Goal: Task Accomplishment & Management: Manage account settings

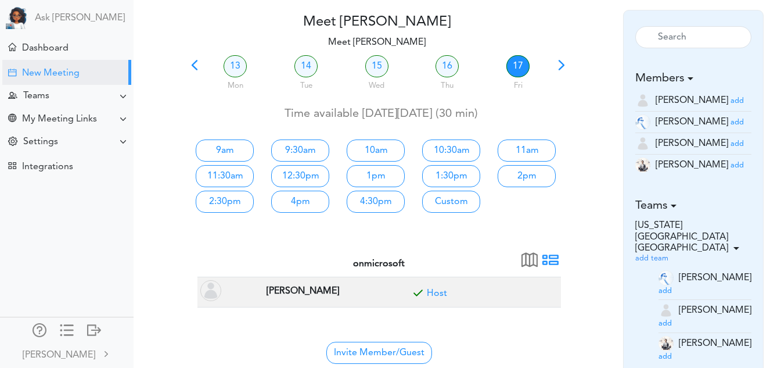
scroll to position [52, 0]
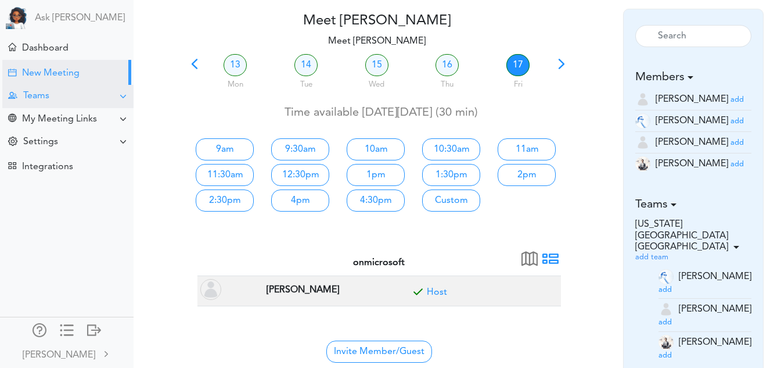
click at [67, 99] on div "Teams" at bounding box center [67, 96] width 131 height 23
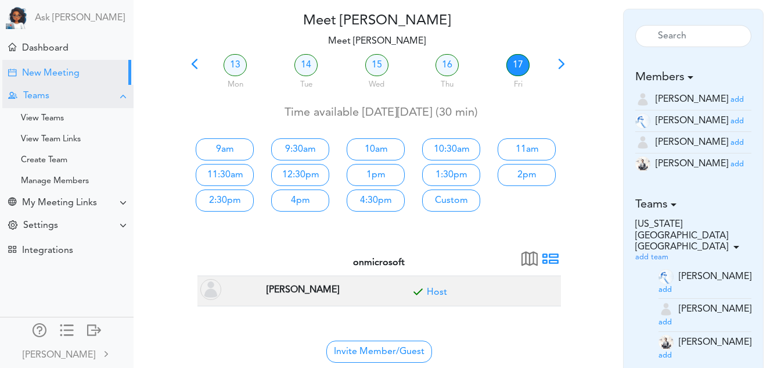
scroll to position [0, 0]
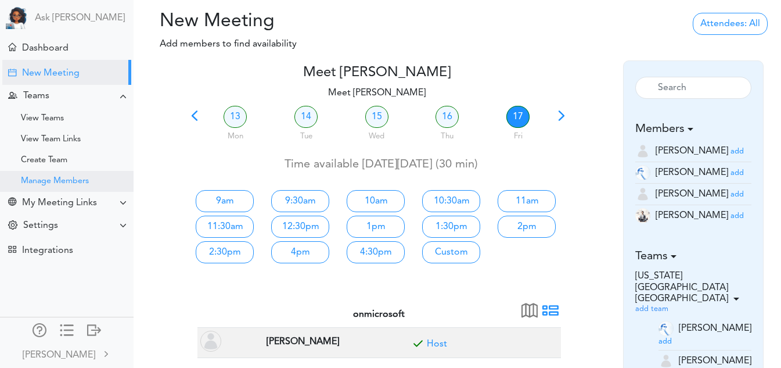
click at [58, 178] on div "Manage Members" at bounding box center [55, 181] width 68 height 6
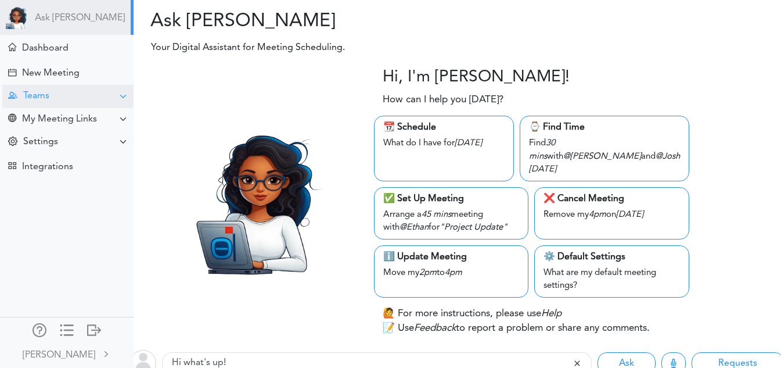
click at [91, 85] on div "Teams" at bounding box center [67, 96] width 131 height 23
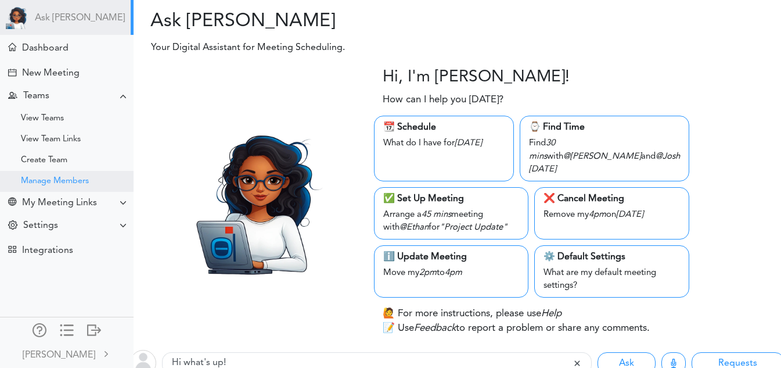
click at [87, 182] on div "Manage Members" at bounding box center [55, 181] width 68 height 6
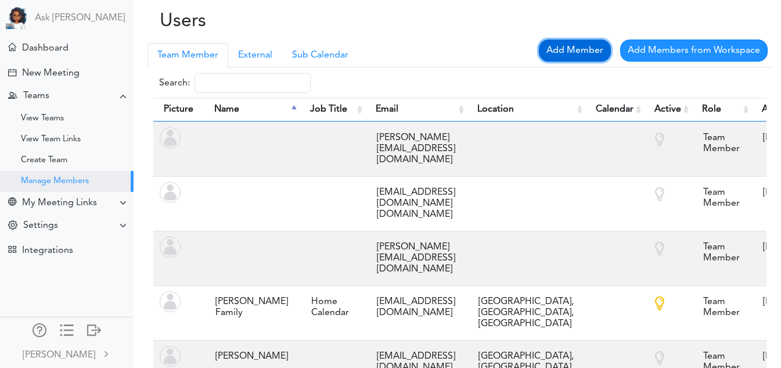
click at [576, 42] on link "Add Member" at bounding box center [575, 51] width 72 height 22
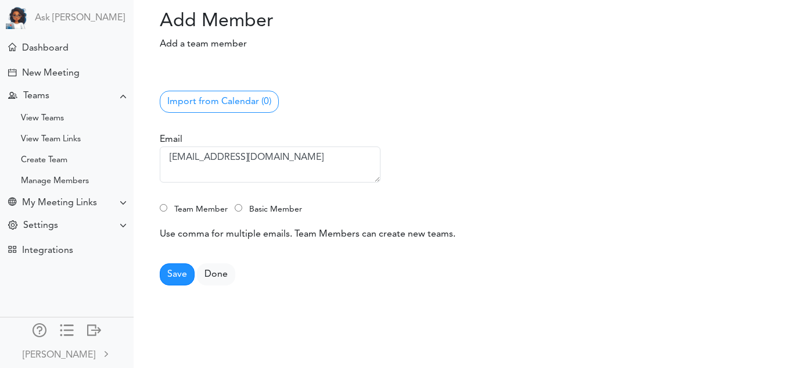
type textarea "pamidividya1998@gmail.com"
click at [161, 209] on input "Team Member" at bounding box center [164, 208] width 8 height 8
radio input "true"
click at [186, 282] on button "Save" at bounding box center [177, 274] width 35 height 22
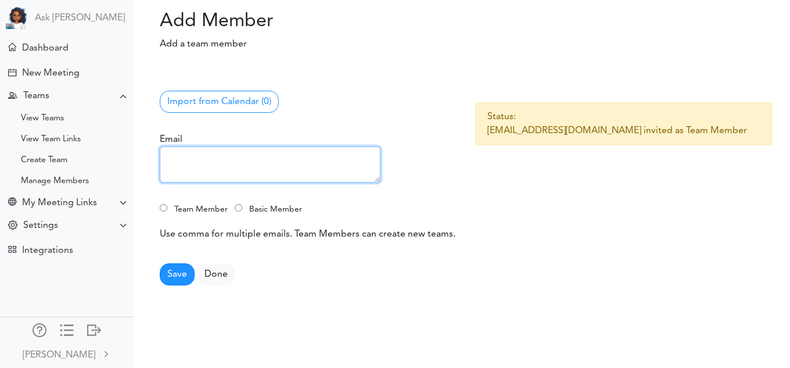
paste textarea "[EMAIL_ADDRESS][DOMAIN_NAME]"
type textarea "[EMAIL_ADDRESS][DOMAIN_NAME]"
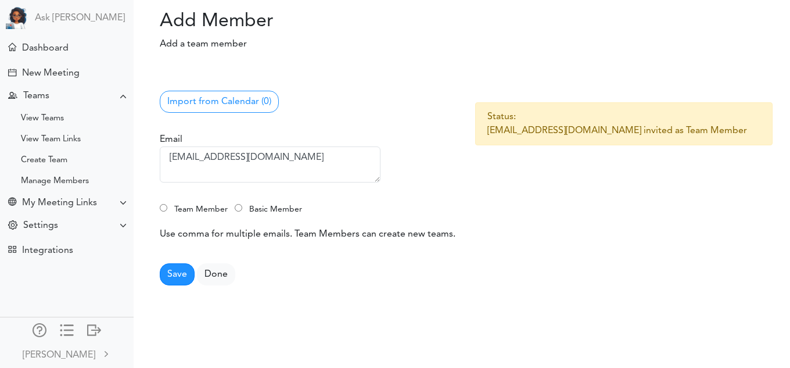
click at [166, 207] on input "Team Member" at bounding box center [164, 208] width 8 height 8
radio input "true"
click at [184, 268] on button "Save" at bounding box center [177, 274] width 35 height 22
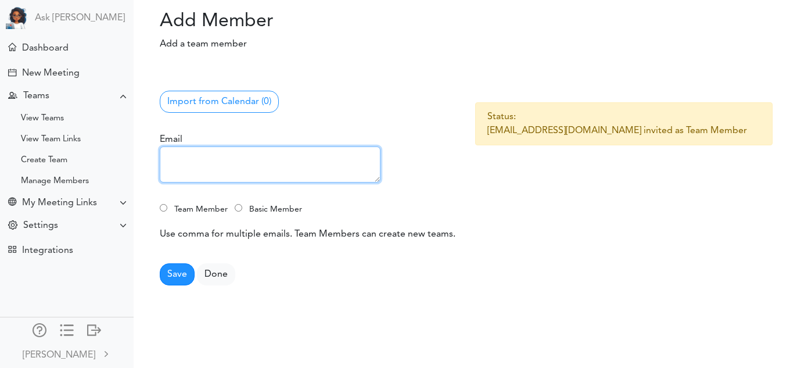
click at [191, 146] on textarea at bounding box center [270, 164] width 221 height 36
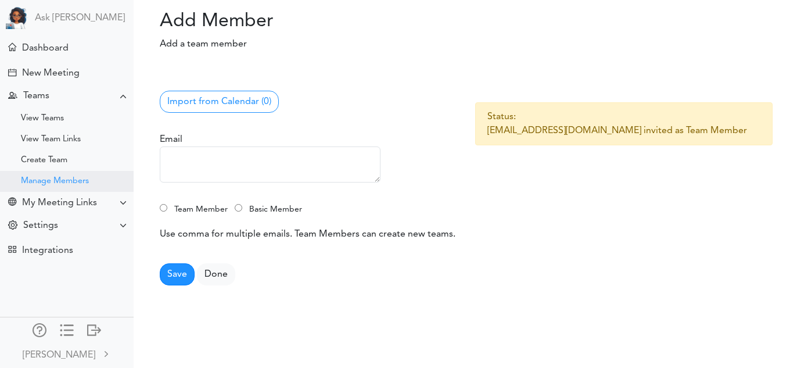
click at [60, 182] on div "Manage Members" at bounding box center [55, 181] width 68 height 6
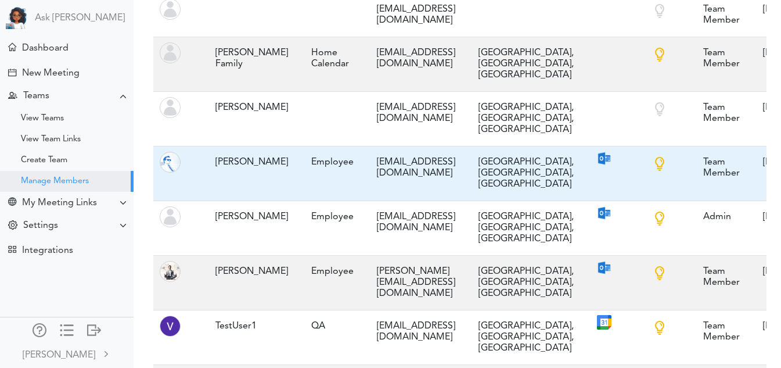
scroll to position [379, 0]
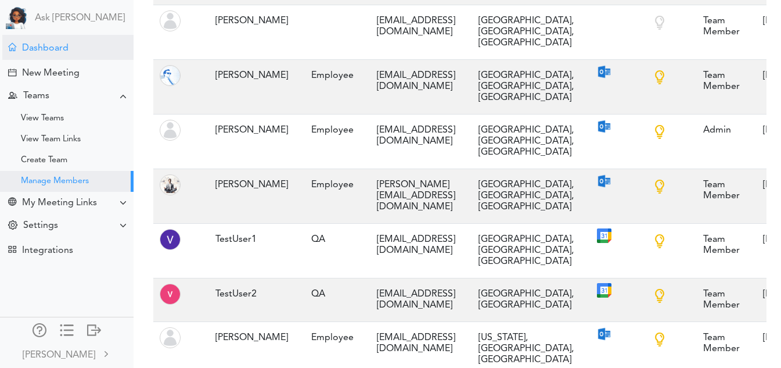
click at [43, 55] on div "Dashboard" at bounding box center [67, 47] width 131 height 25
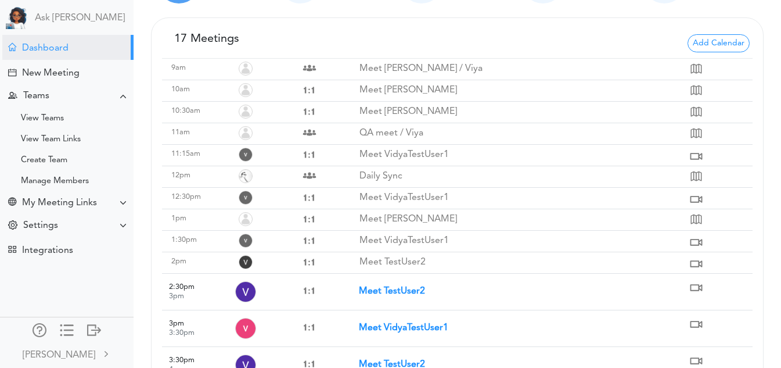
scroll to position [183, 0]
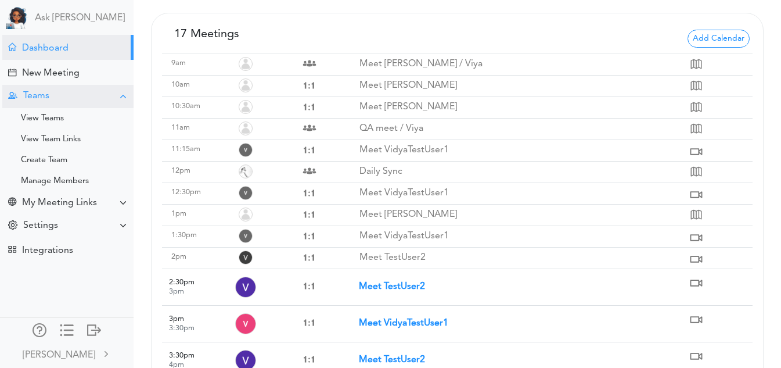
click at [83, 86] on div "Teams" at bounding box center [67, 96] width 131 height 23
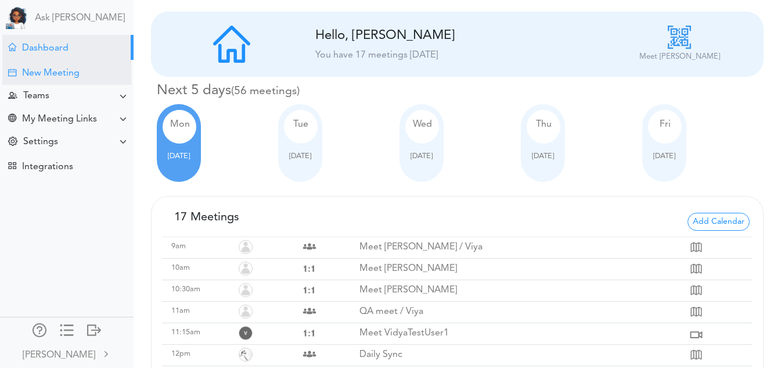
click at [74, 70] on div "New Meeting" at bounding box center [51, 73] width 58 height 11
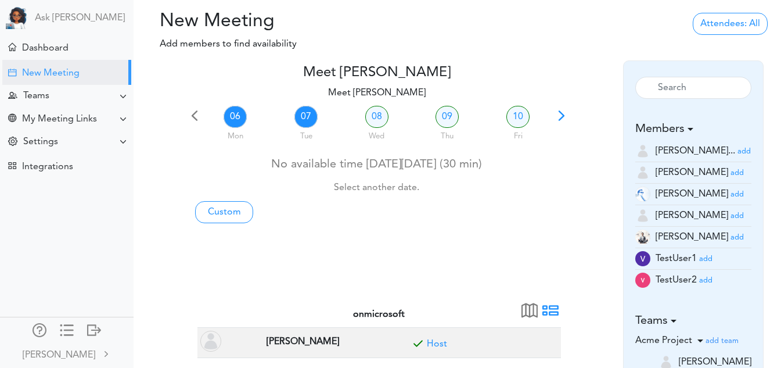
click at [300, 116] on link "07" at bounding box center [306, 117] width 23 height 22
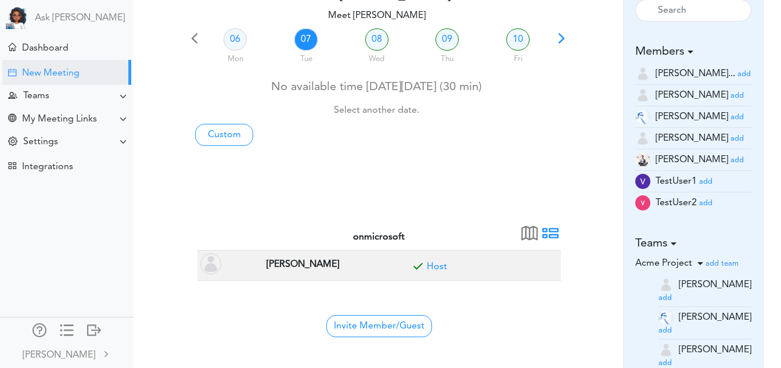
scroll to position [78, 0]
click at [382, 32] on link "08" at bounding box center [376, 39] width 23 height 22
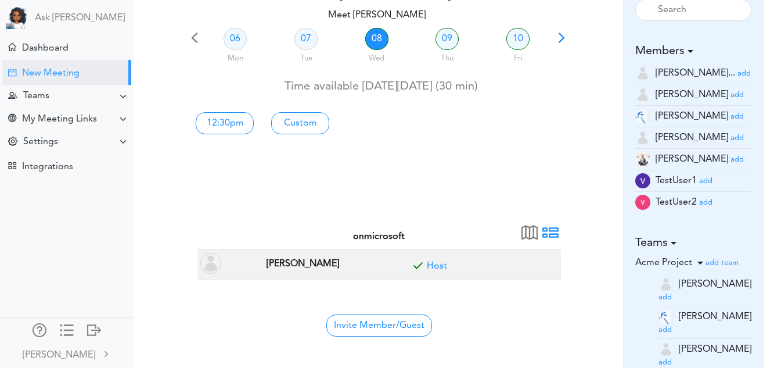
scroll to position [0, 0]
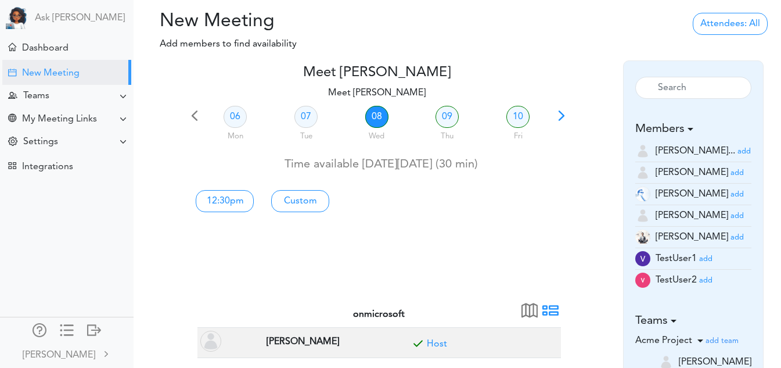
click at [382, 32] on div "Processing... Please wait." at bounding box center [458, 35] width 216 height 50
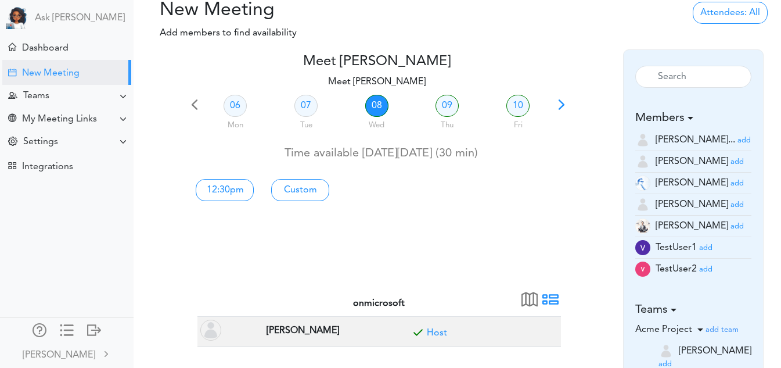
scroll to position [12, 0]
click at [451, 103] on link "09" at bounding box center [447, 105] width 23 height 22
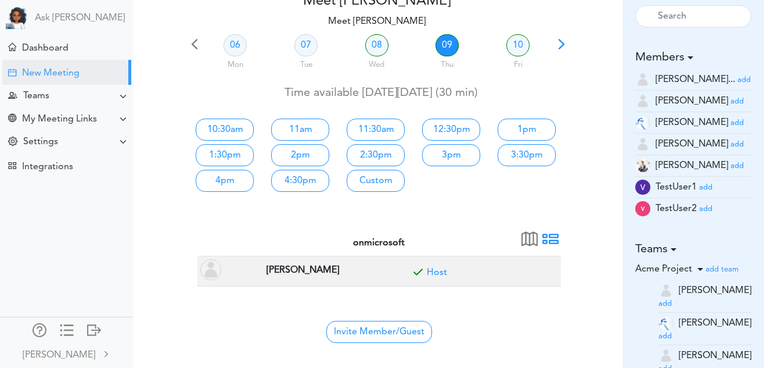
scroll to position [73, 0]
